Goal: Find specific page/section: Find specific page/section

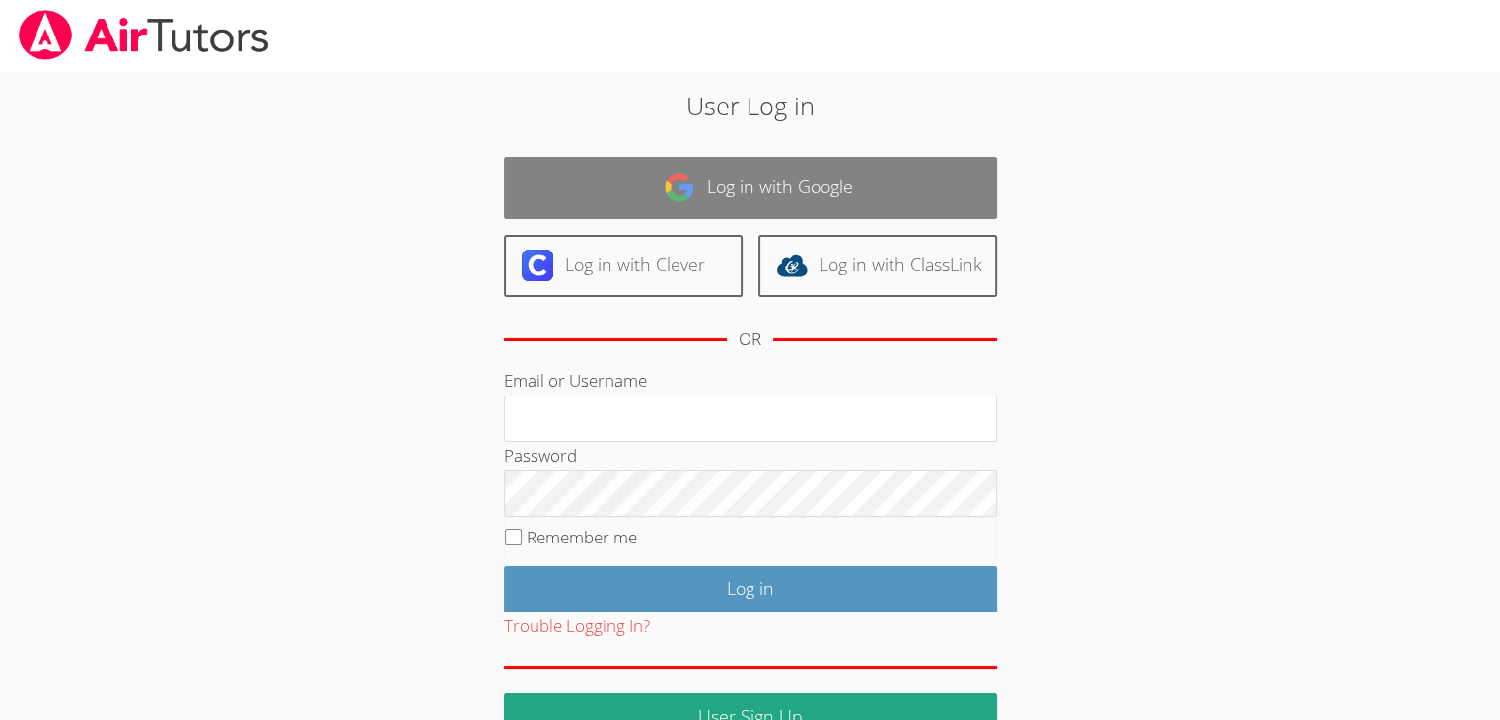
click at [858, 181] on link "Log in with Google" at bounding box center [750, 188] width 493 height 62
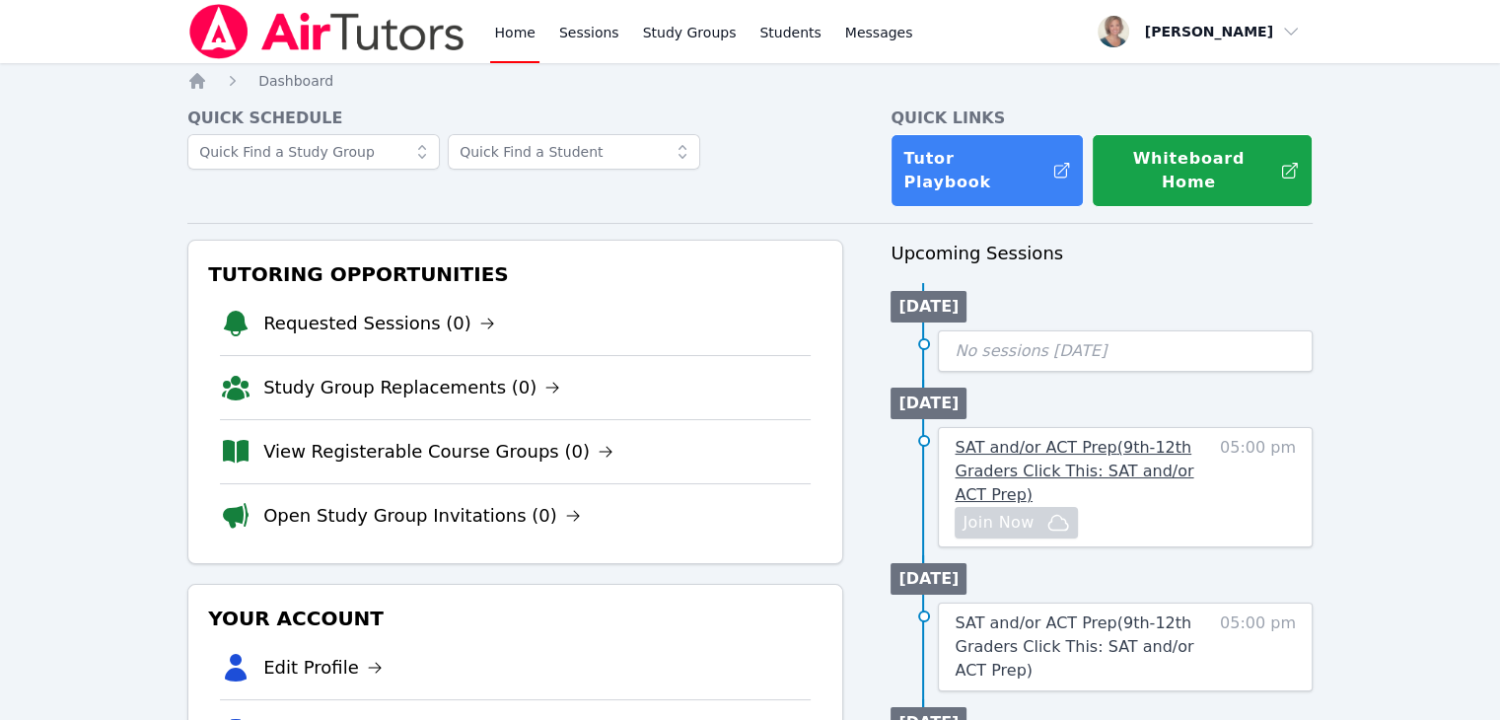
click at [1065, 443] on span "SAT and/or ACT Prep ( 9th-12th Graders Click This: SAT and/or ACT Prep )" at bounding box center [1074, 471] width 239 height 66
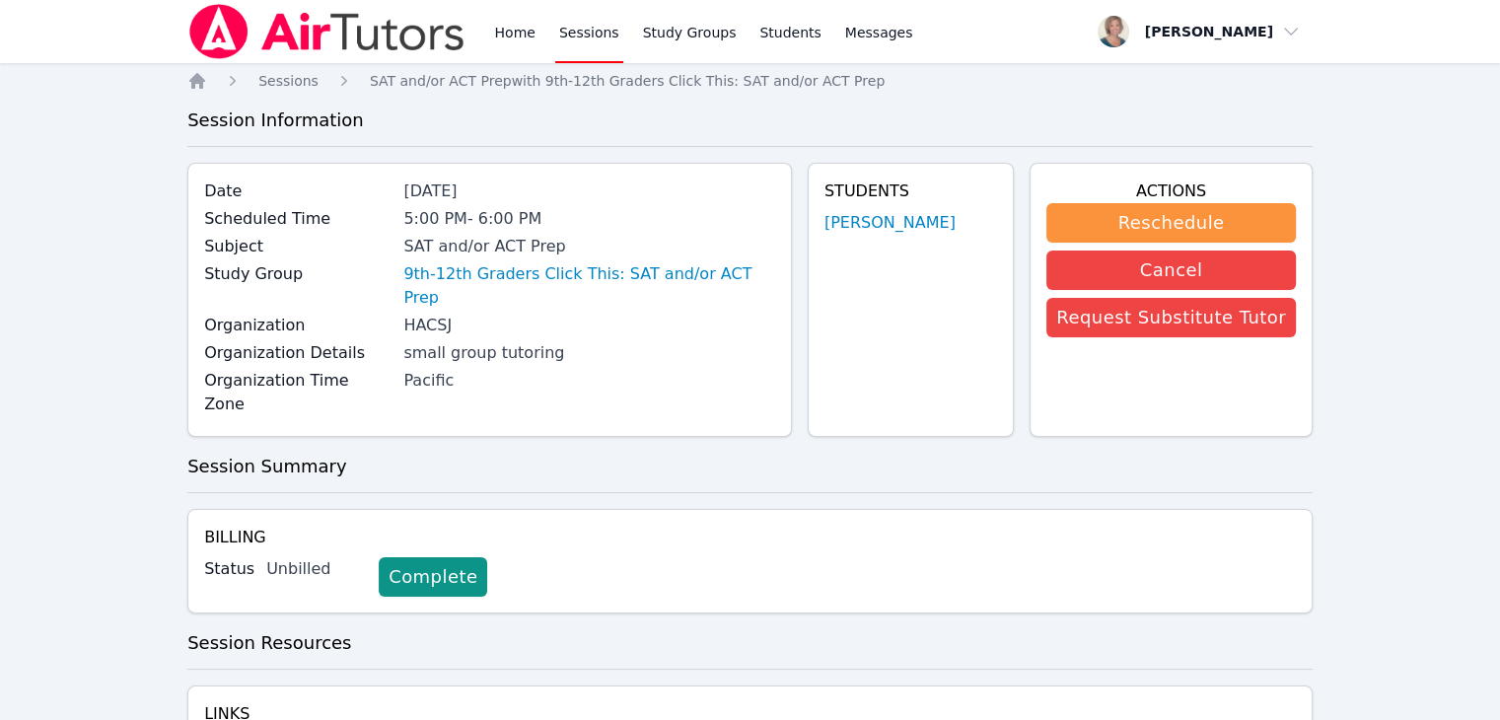
click at [580, 26] on link "Sessions" at bounding box center [589, 31] width 68 height 63
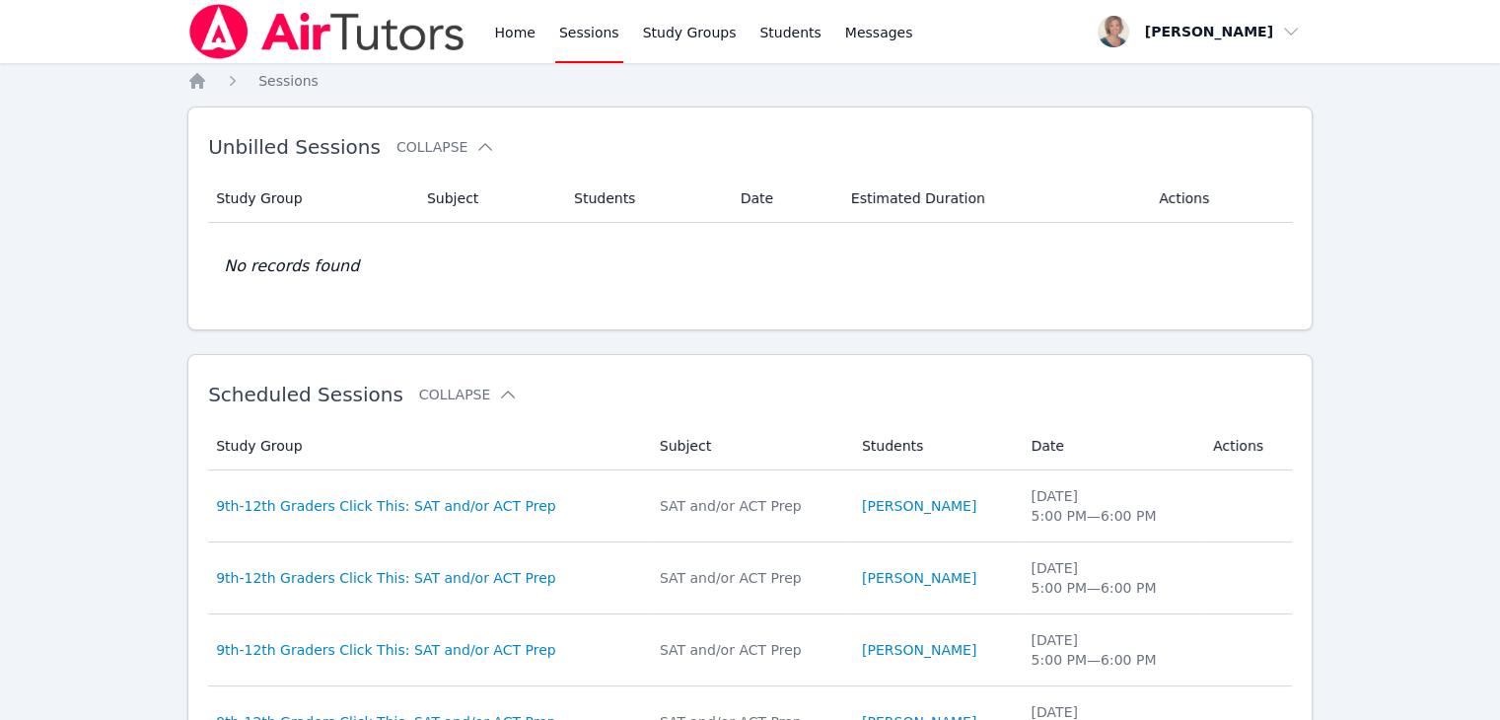
scroll to position [4, 0]
